Goal: Information Seeking & Learning: Learn about a topic

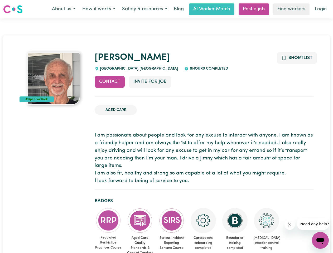
click at [63, 9] on button "About us" at bounding box center [63, 9] width 30 height 11
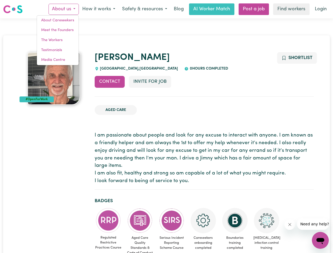
click at [98, 9] on button "How it works" at bounding box center [99, 9] width 40 height 11
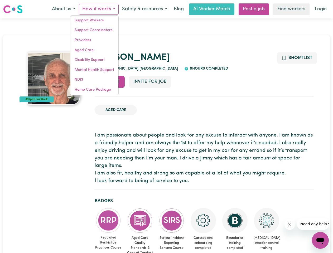
click at [144, 9] on button "Safety & resources" at bounding box center [145, 9] width 52 height 11
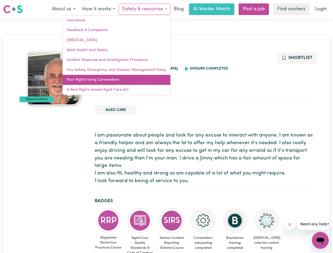
click at [110, 82] on link "Your Rights Using Careseekers" at bounding box center [116, 80] width 108 height 10
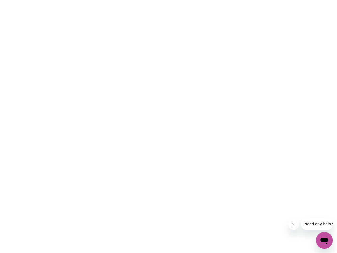
click at [296, 0] on html at bounding box center [168, 0] width 337 height 0
click at [108, 0] on html at bounding box center [168, 0] width 337 height 0
click at [140, 0] on html at bounding box center [168, 0] width 337 height 0
